Goal: Task Accomplishment & Management: Complete application form

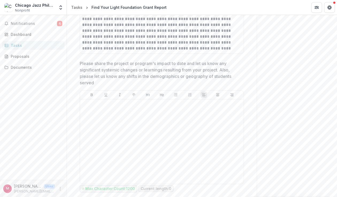
scroll to position [327, 0]
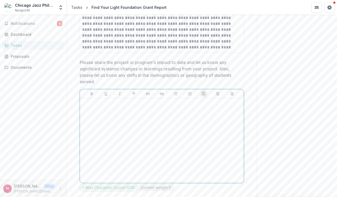
click at [196, 118] on div at bounding box center [162, 140] width 160 height 80
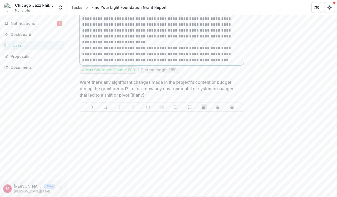
scroll to position [476, 0]
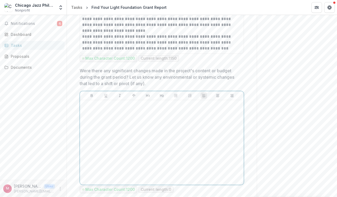
click at [233, 129] on div at bounding box center [162, 142] width 160 height 80
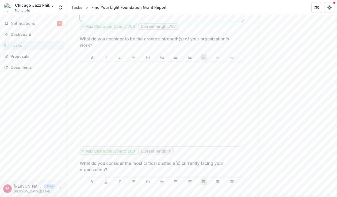
scroll to position [645, 0]
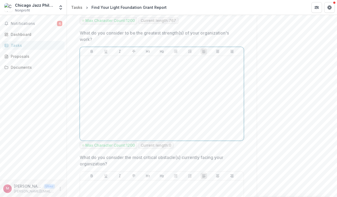
click at [228, 101] on div at bounding box center [162, 98] width 160 height 80
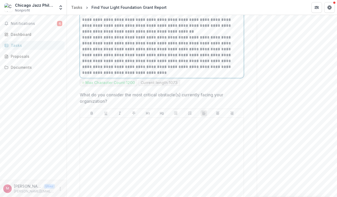
scroll to position [754, 0]
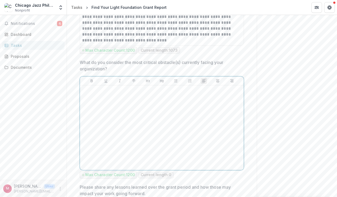
click at [217, 112] on div at bounding box center [162, 128] width 160 height 80
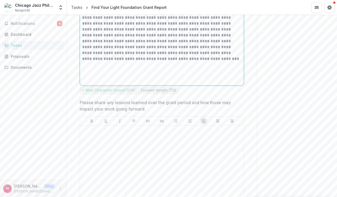
scroll to position [855, 0]
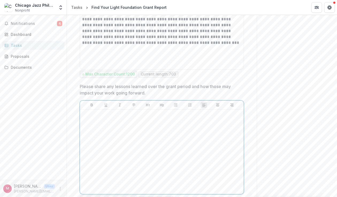
click at [195, 138] on div at bounding box center [162, 152] width 160 height 80
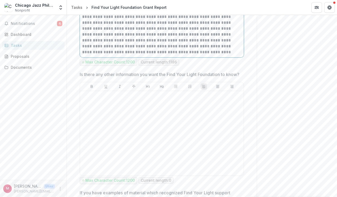
scroll to position [1007, 0]
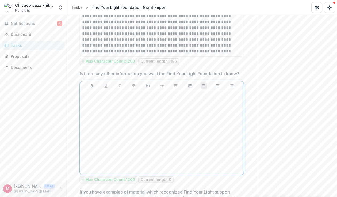
click at [221, 133] on div at bounding box center [162, 132] width 160 height 80
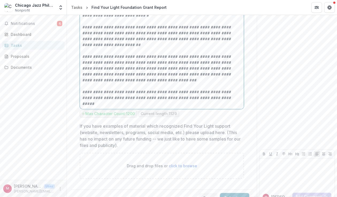
scroll to position [1141, 0]
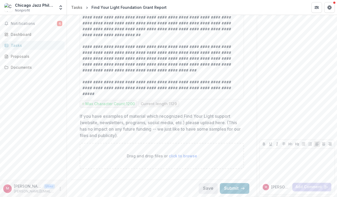
click at [214, 187] on button "Save" at bounding box center [208, 188] width 19 height 11
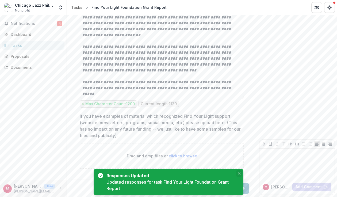
click at [240, 176] on button "Close" at bounding box center [239, 173] width 6 height 6
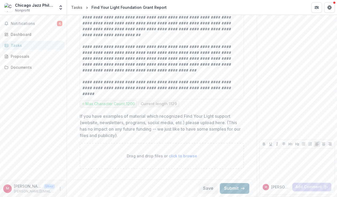
click at [227, 185] on button "Submit" at bounding box center [234, 188] width 29 height 11
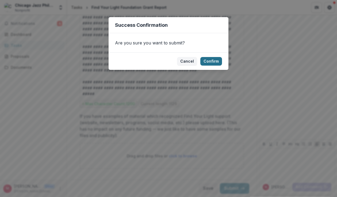
click at [209, 64] on button "Confirm" at bounding box center [212, 61] width 22 height 9
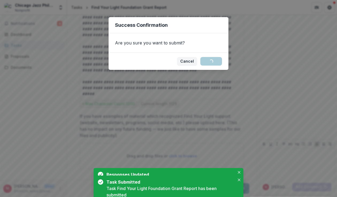
scroll to position [0, 0]
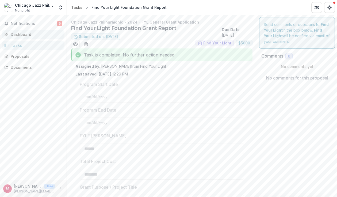
click at [28, 36] on div "Dashboard" at bounding box center [36, 35] width 50 height 6
